Goal: Check status: Check status

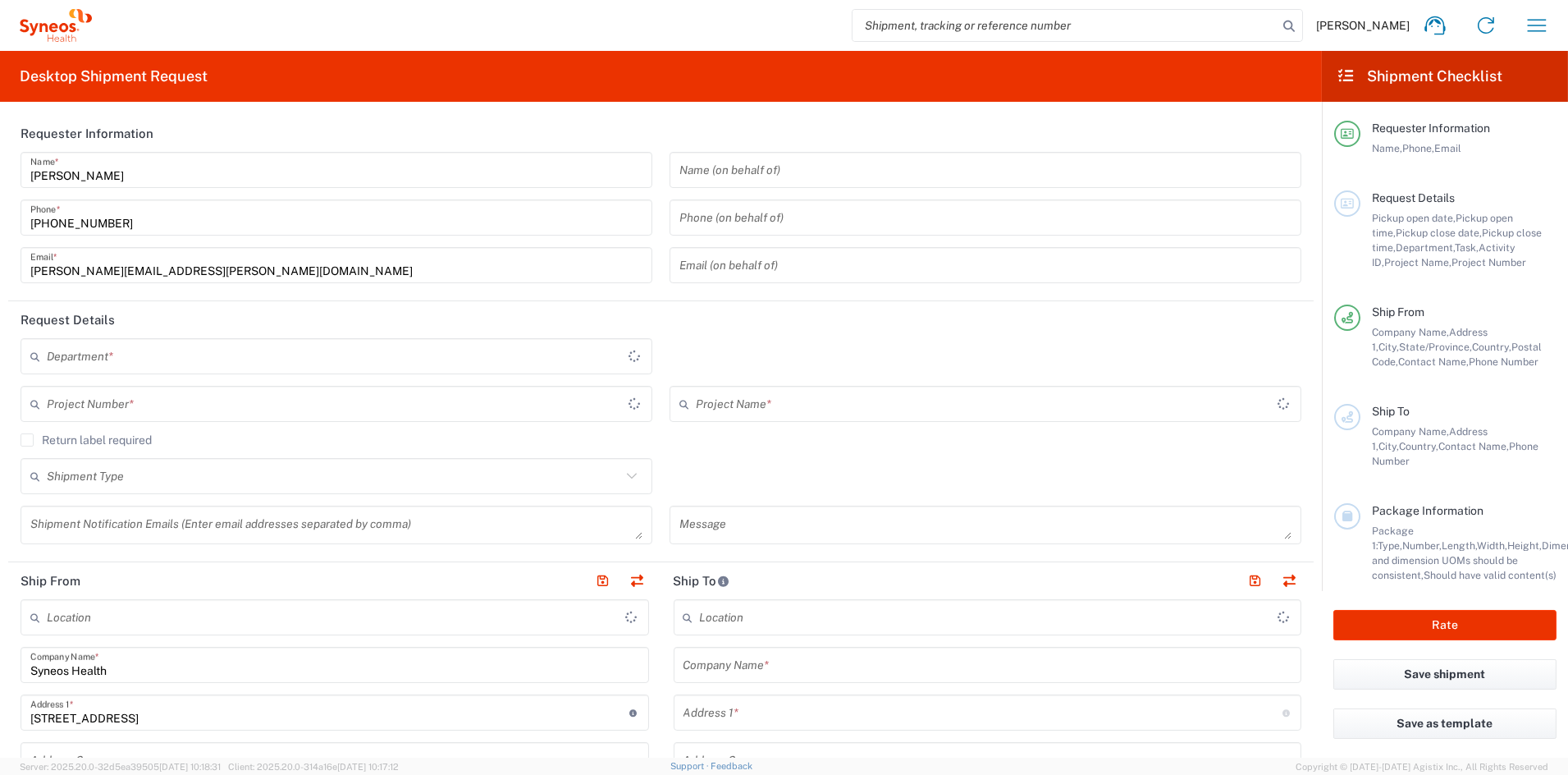
type input "[US_STATE]"
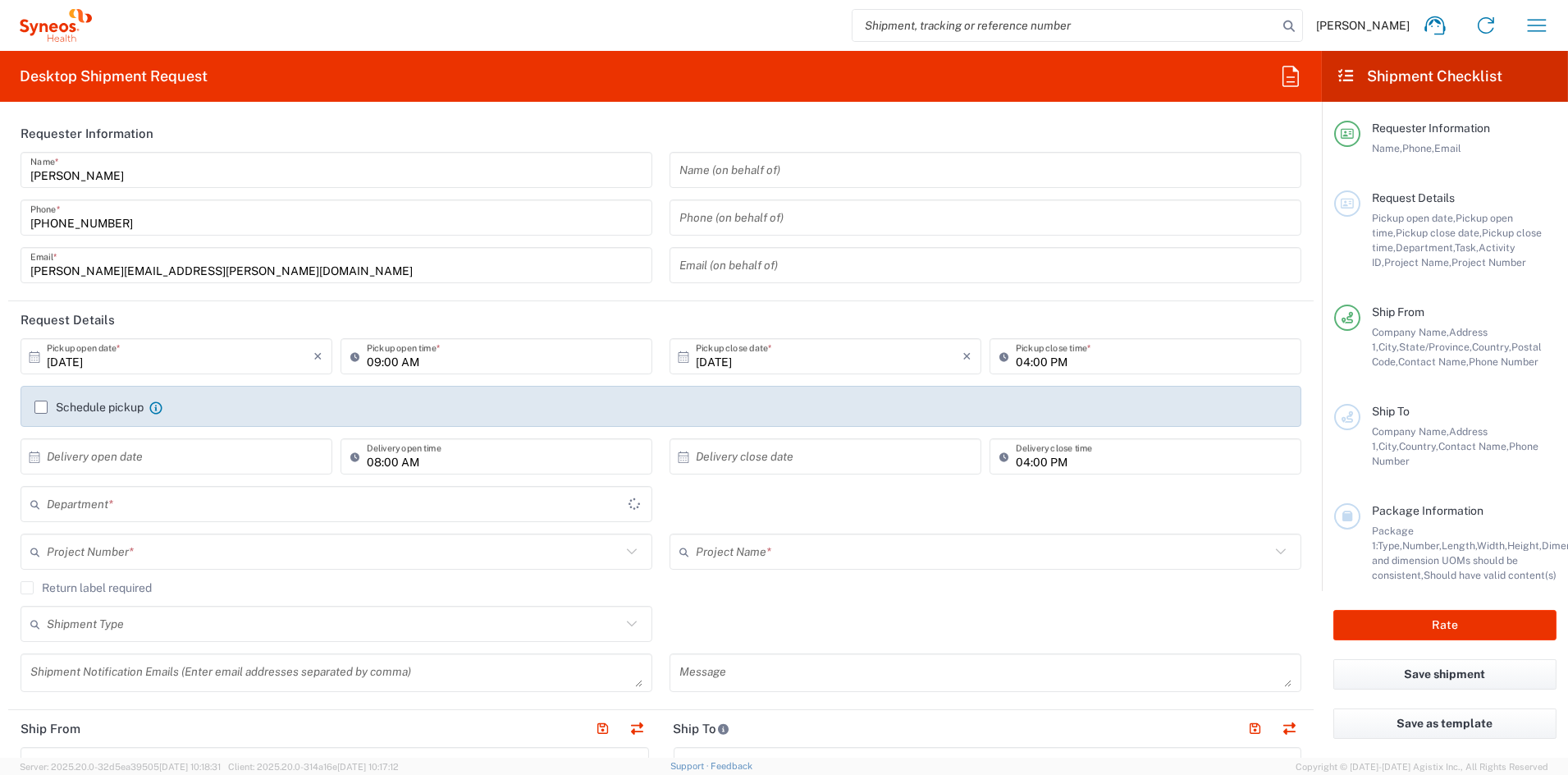
type input "6156"
type input "[GEOGRAPHIC_DATA]"
click at [1536, 31] on icon "button" at bounding box center [1537, 25] width 26 height 26
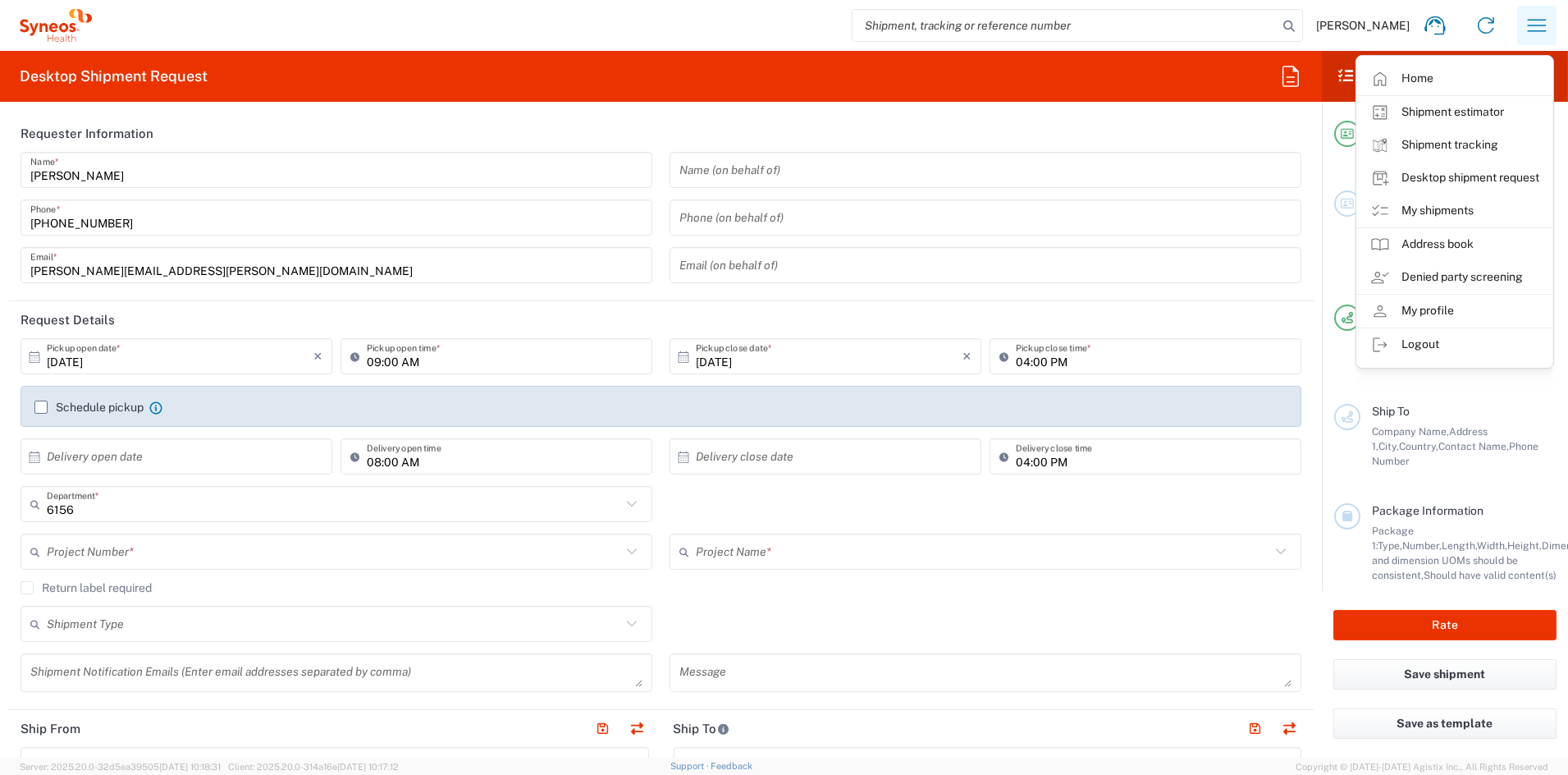
type input "Syneos Health Communications-[GEOGRAPHIC_DATA] [GEOGRAPHIC_DATA]"
click at [1434, 210] on link "My shipments" at bounding box center [1454, 210] width 195 height 32
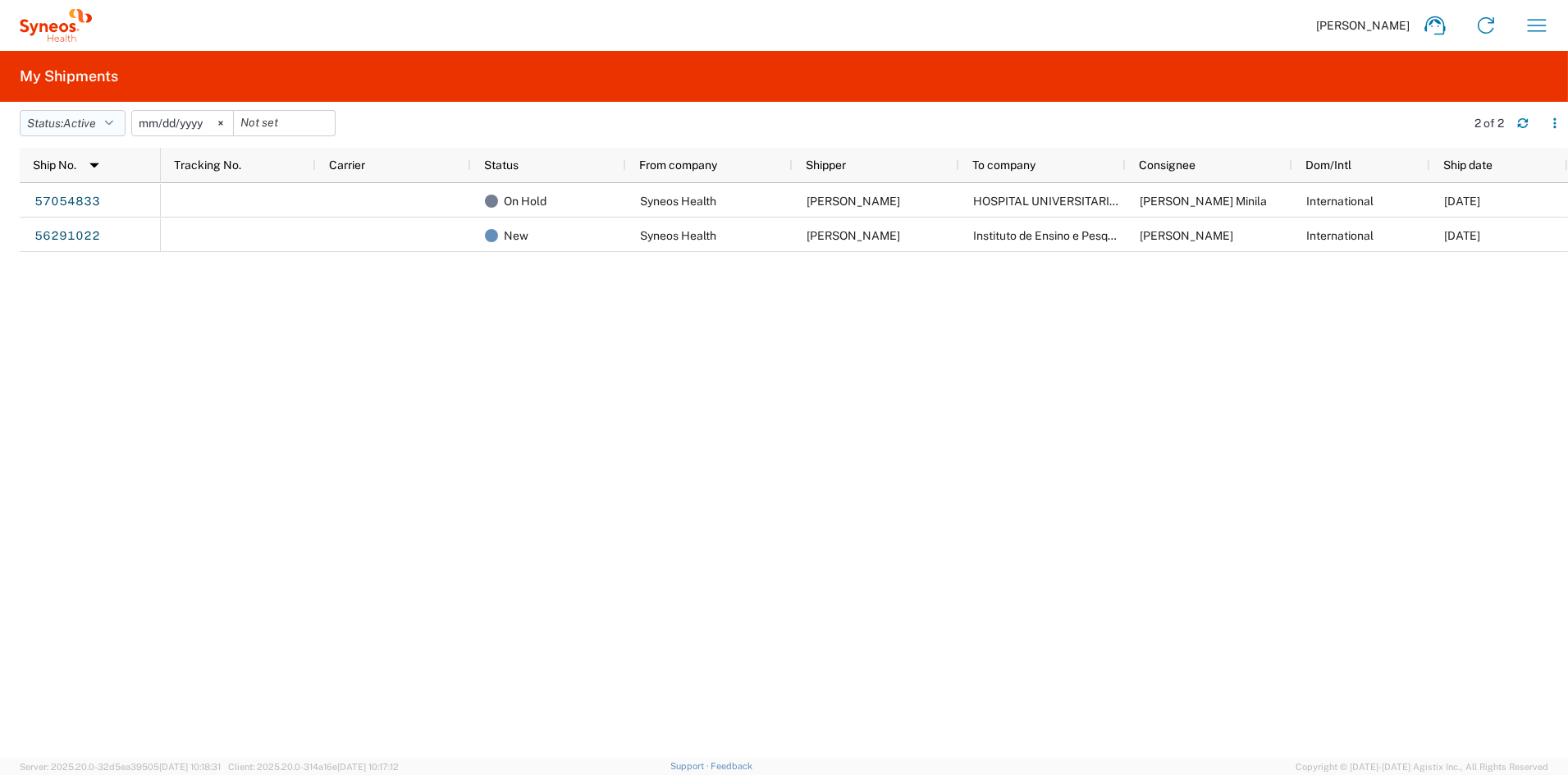
click at [81, 122] on span "Active" at bounding box center [79, 123] width 32 height 13
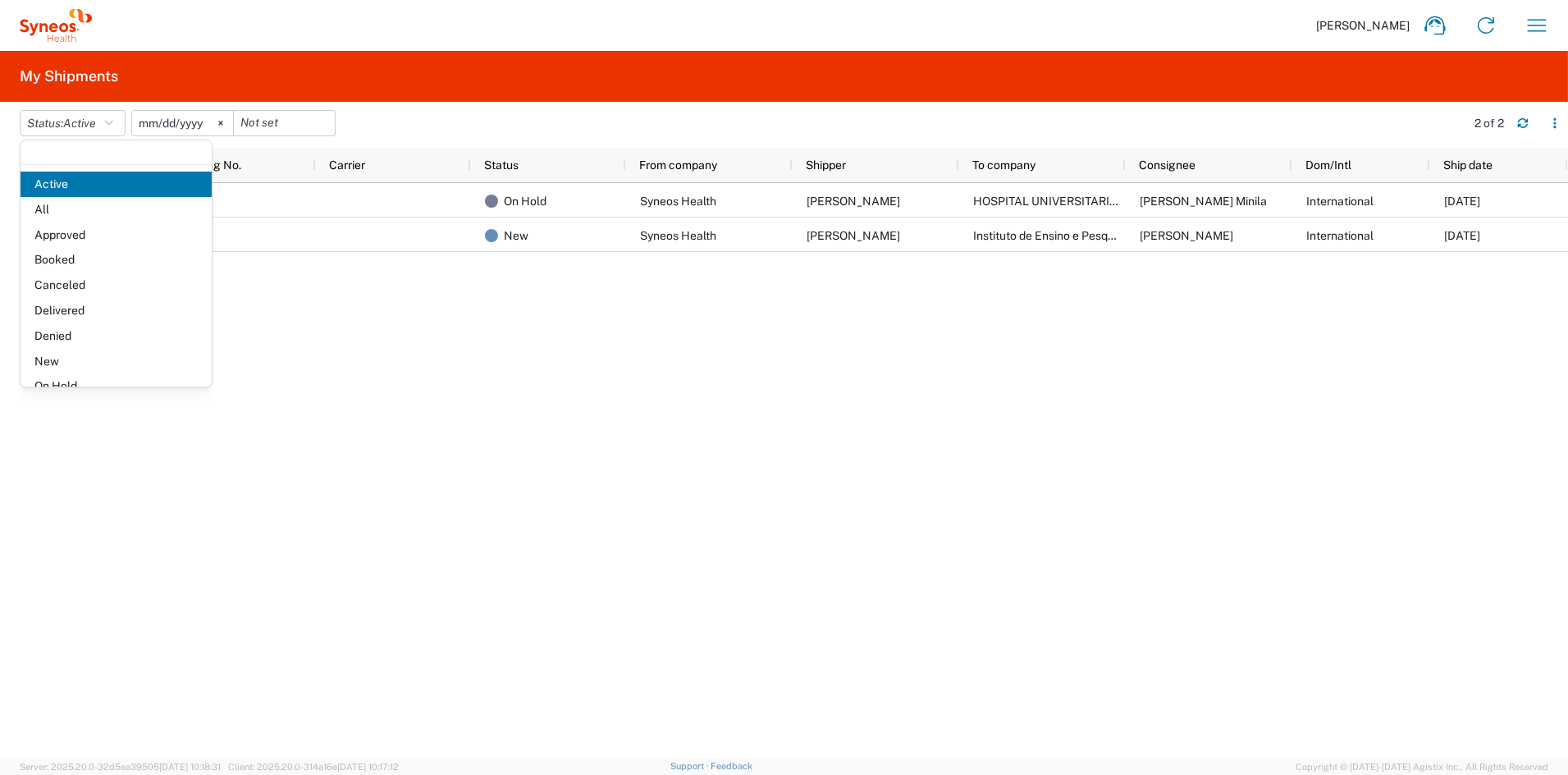
click at [69, 210] on span "All" at bounding box center [116, 210] width 191 height 26
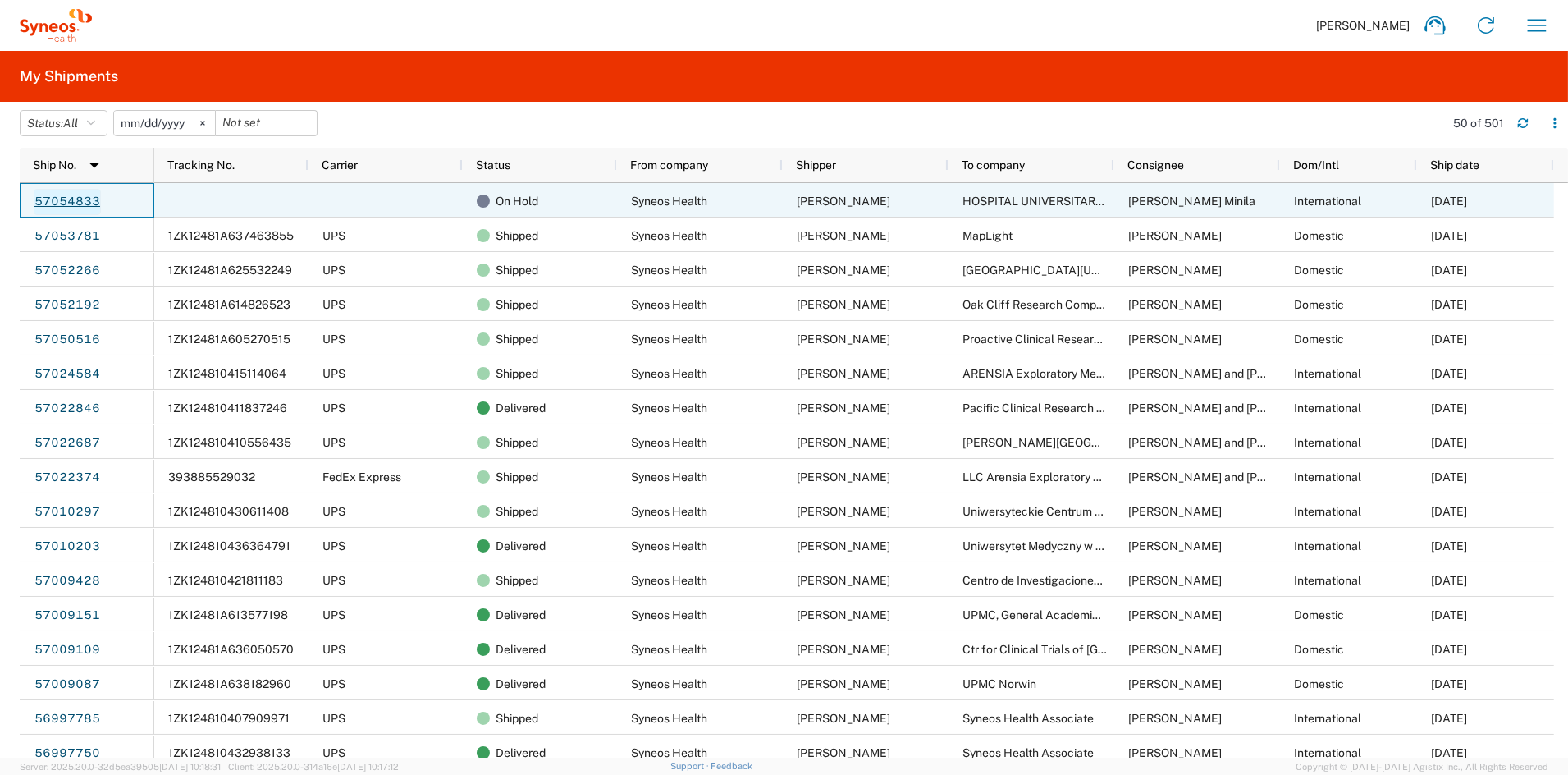
click at [70, 195] on link "57054833" at bounding box center [67, 202] width 68 height 26
